Goal: Navigation & Orientation: Find specific page/section

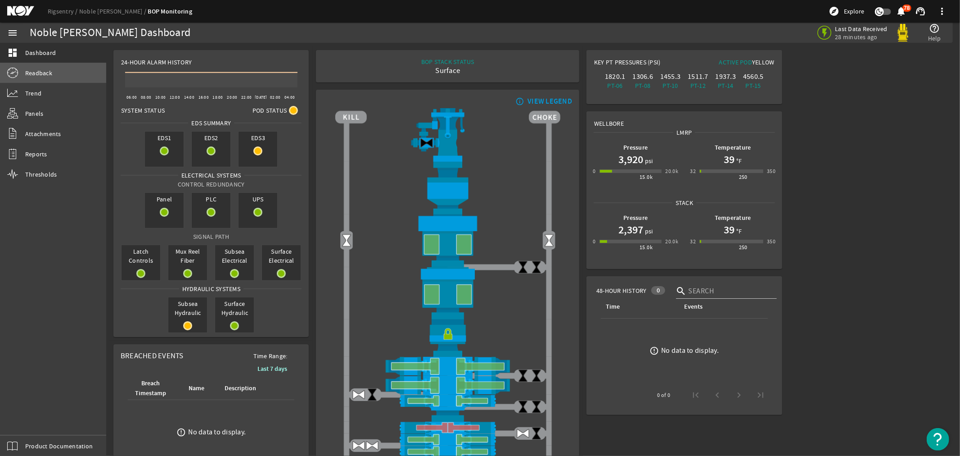
click at [37, 73] on span "Readback" at bounding box center [38, 72] width 27 height 9
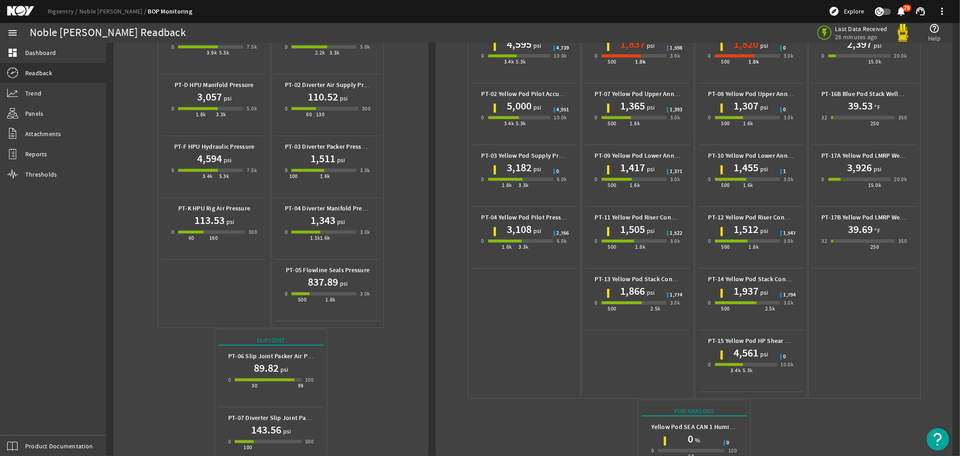
scroll to position [294, 0]
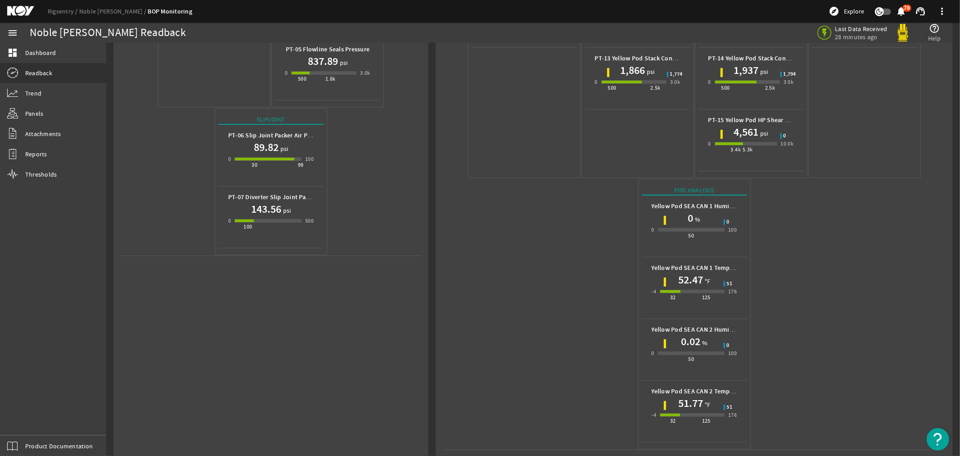
click at [11, 11] on mat-icon at bounding box center [27, 11] width 41 height 11
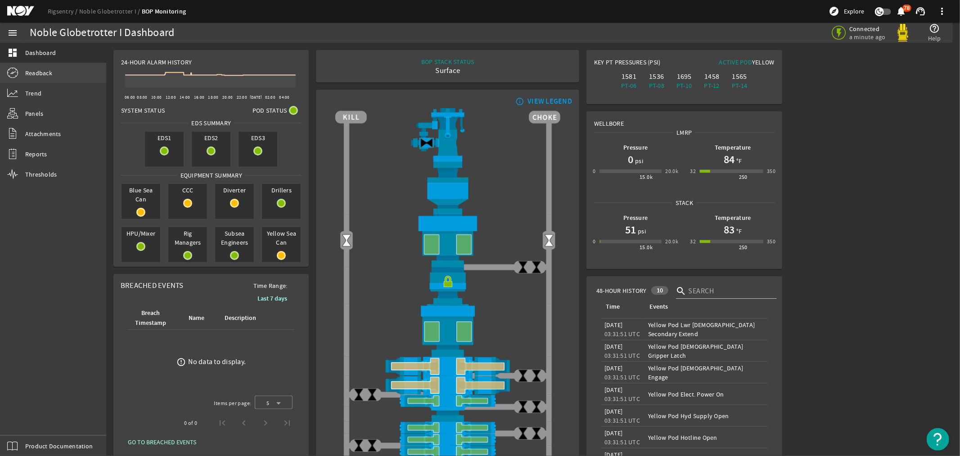
click at [32, 72] on span "Readback" at bounding box center [38, 72] width 27 height 9
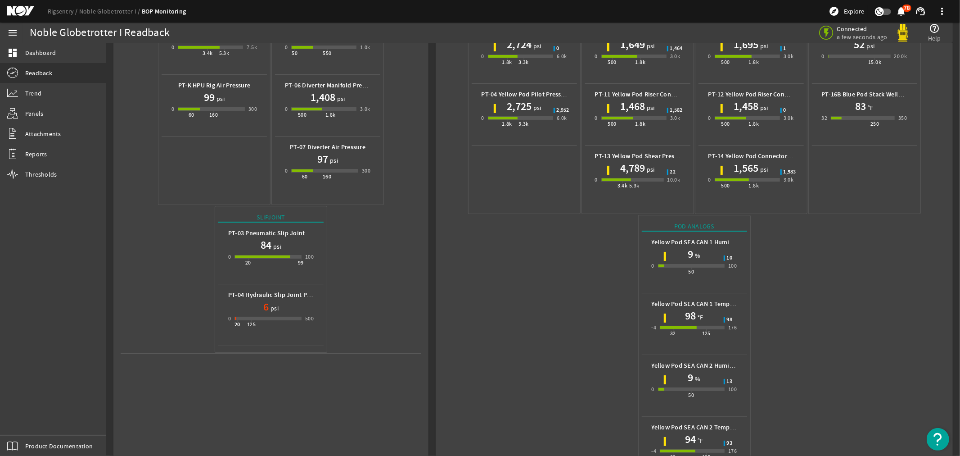
scroll to position [232, 0]
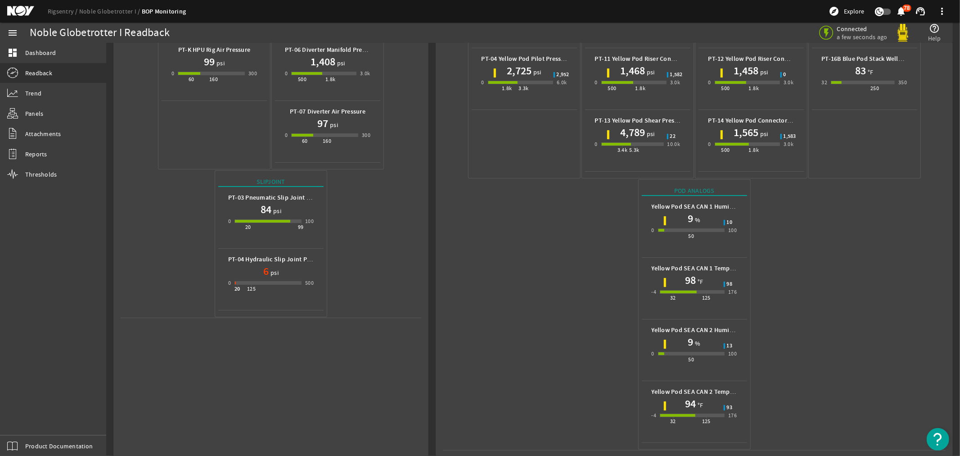
click at [17, 8] on mat-icon at bounding box center [27, 11] width 41 height 11
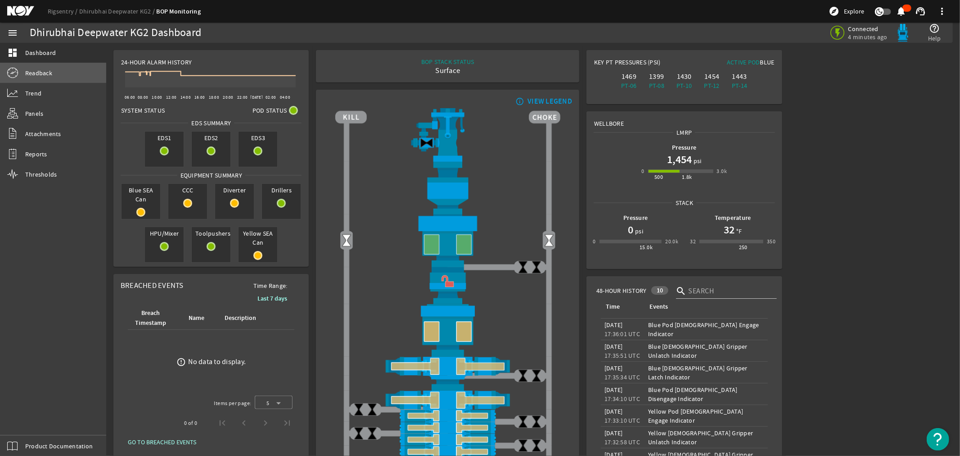
click at [36, 68] on span "Readback" at bounding box center [38, 72] width 27 height 9
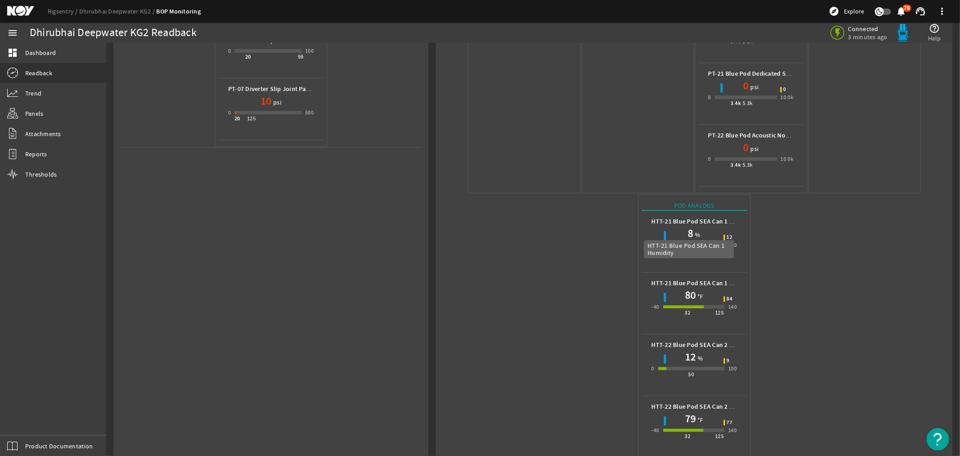
scroll to position [417, 0]
